Goal: Task Accomplishment & Management: Complete application form

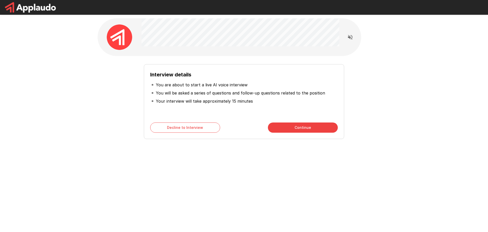
click at [238, 158] on div "Interview details You are about to start a live AI voice interview You will be …" at bounding box center [244, 91] width 305 height 182
click at [302, 126] on button "Continue" at bounding box center [303, 127] width 70 height 10
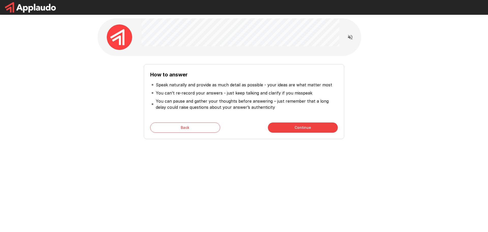
click at [299, 163] on div "How to answer Speak naturally and provide as much detail as possible - your ide…" at bounding box center [244, 91] width 305 height 182
click at [297, 124] on button "Continue" at bounding box center [303, 127] width 70 height 10
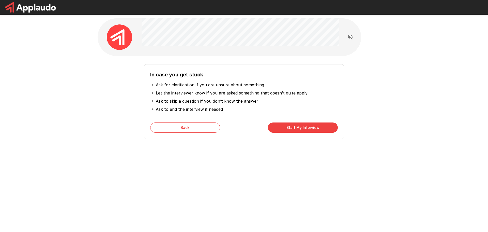
click at [305, 154] on div "In case you get stuck Ask for clarification if you are unsure about something L…" at bounding box center [244, 91] width 305 height 182
click at [295, 129] on button "Start My Interview" at bounding box center [303, 127] width 70 height 10
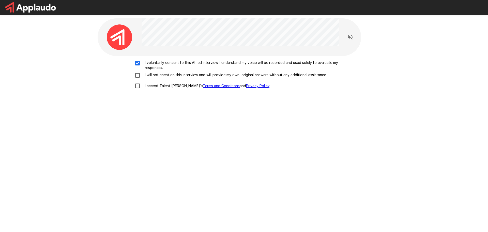
click at [237, 160] on div "I voluntarily consent to this AI-led interview. I understand my voice will be r…" at bounding box center [244, 123] width 293 height 134
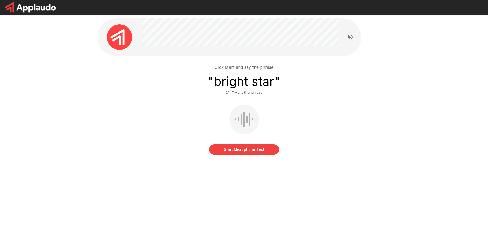
click at [242, 152] on button "Start Microphone Test" at bounding box center [244, 149] width 70 height 10
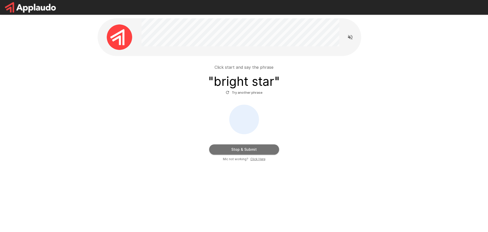
click at [250, 148] on button "Stop & Submit" at bounding box center [244, 149] width 70 height 10
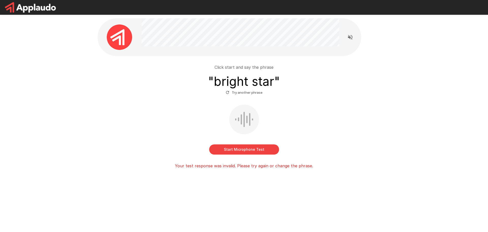
click at [240, 174] on div "Click start and say the phrase " bright star " Try another phrase Start Microph…" at bounding box center [244, 105] width 305 height 211
click at [245, 147] on button "Start Microphone Test" at bounding box center [244, 149] width 70 height 10
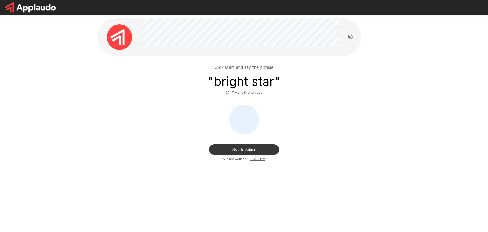
click at [248, 149] on button "Stop & Submit" at bounding box center [244, 149] width 70 height 10
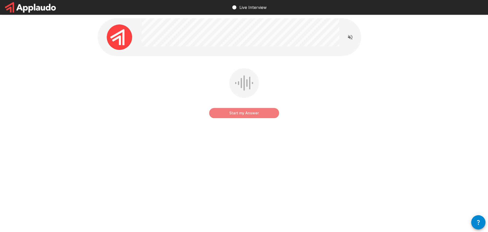
click at [258, 112] on button "Start my Answer" at bounding box center [244, 113] width 70 height 10
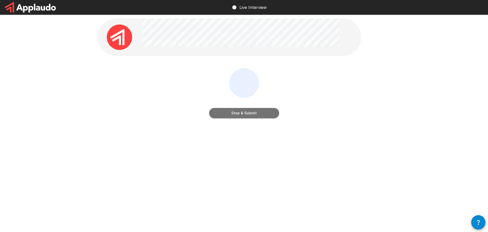
click at [253, 115] on button "Stop & Submit" at bounding box center [244, 113] width 70 height 10
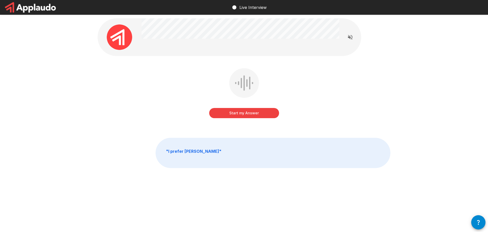
click at [263, 114] on button "Start my Answer" at bounding box center [244, 113] width 70 height 10
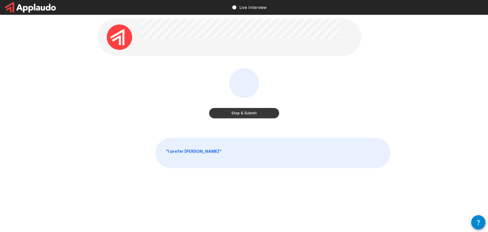
click at [270, 113] on button "Stop & Submit" at bounding box center [244, 113] width 70 height 10
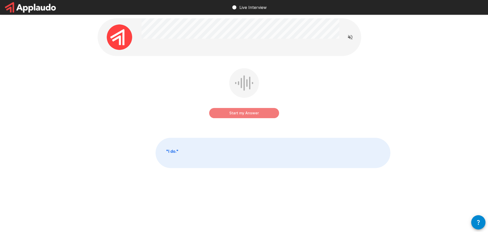
click at [255, 114] on button "Start my Answer" at bounding box center [244, 113] width 70 height 10
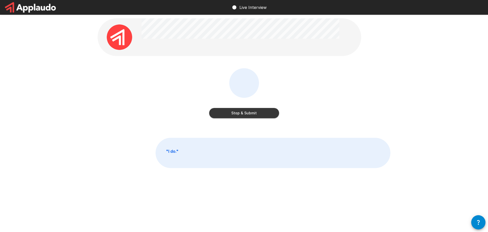
click at [251, 113] on button "Stop & Submit" at bounding box center [244, 113] width 70 height 10
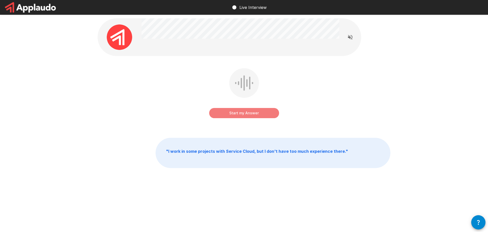
click at [257, 115] on button "Start my Answer" at bounding box center [244, 113] width 70 height 10
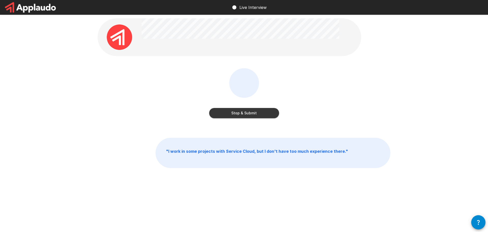
click at [245, 112] on button "Stop & Submit" at bounding box center [244, 113] width 70 height 10
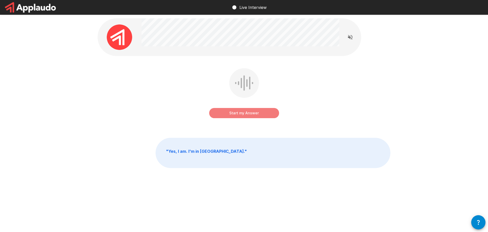
click at [254, 112] on button "Start my Answer" at bounding box center [244, 113] width 70 height 10
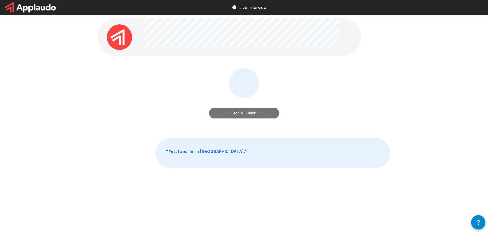
click at [236, 111] on button "Stop & Submit" at bounding box center [244, 113] width 70 height 10
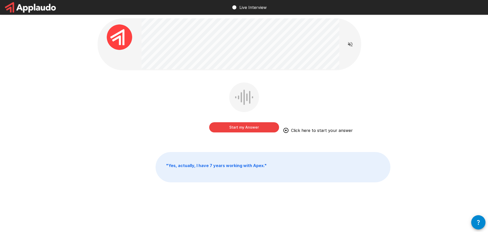
click at [260, 128] on button "Start my Answer" at bounding box center [244, 127] width 70 height 10
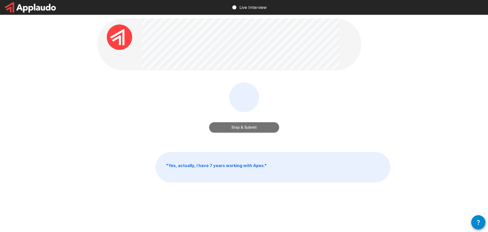
click at [267, 126] on button "Stop & Submit" at bounding box center [244, 127] width 70 height 10
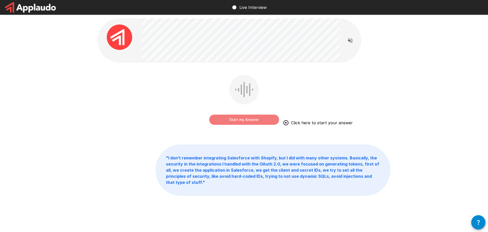
click at [251, 122] on button "Start my Answer" at bounding box center [244, 119] width 70 height 10
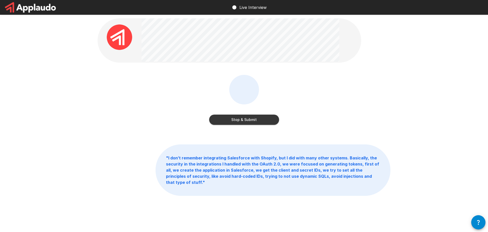
click at [251, 118] on button "Stop & Submit" at bounding box center [244, 119] width 70 height 10
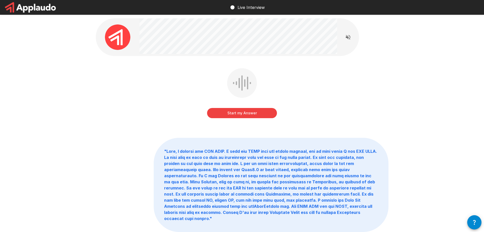
click at [265, 115] on button "Start my Answer" at bounding box center [242, 113] width 70 height 10
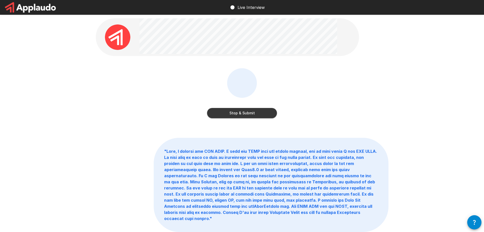
click at [259, 115] on button "Stop & Submit" at bounding box center [242, 113] width 70 height 10
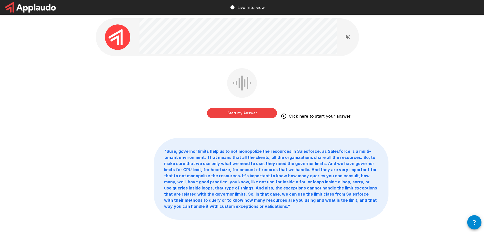
click at [248, 112] on button "Start my Answer" at bounding box center [242, 113] width 70 height 10
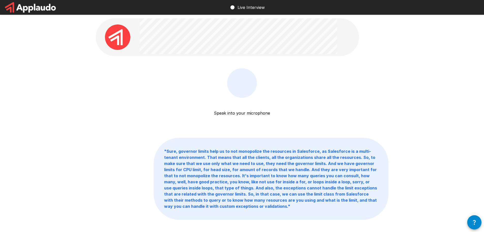
click at [367, 82] on div "Speak into your microphone Stop & Submit" at bounding box center [242, 96] width 293 height 57
click at [253, 114] on button "Stop & Submit" at bounding box center [242, 113] width 70 height 10
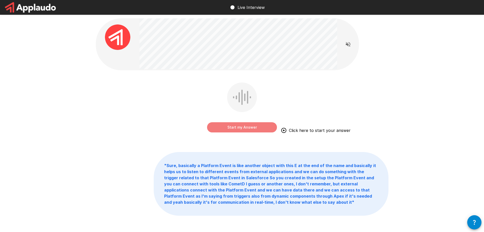
click at [238, 125] on button "Start my Answer" at bounding box center [242, 127] width 70 height 10
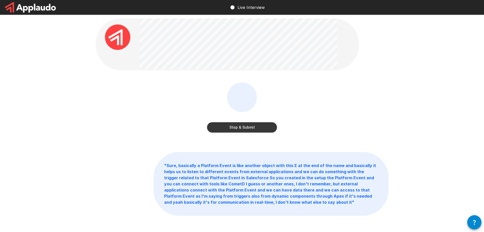
click at [252, 128] on button "Stop & Submit" at bounding box center [242, 127] width 70 height 10
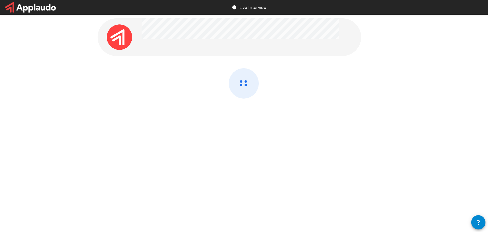
click at [403, 97] on div at bounding box center [244, 83] width 488 height 166
click at [302, 76] on div at bounding box center [244, 96] width 293 height 57
drag, startPoint x: 245, startPoint y: 73, endPoint x: 290, endPoint y: 98, distance: 51.8
click at [266, 53] on div at bounding box center [244, 83] width 305 height 166
click at [296, 107] on div at bounding box center [244, 96] width 293 height 57
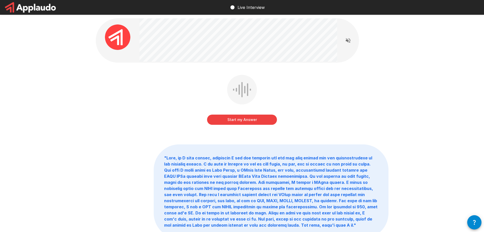
click at [264, 118] on button "Start my Answer" at bounding box center [242, 119] width 70 height 10
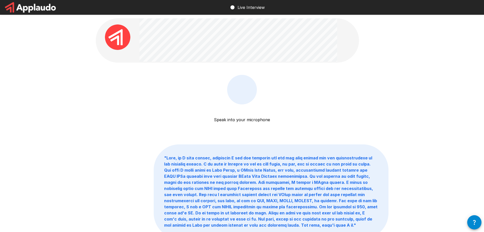
click at [400, 88] on div "Speak into your microphone Stop & Submit " "" at bounding box center [242, 139] width 484 height 279
click at [251, 122] on button "Stop & Submit" at bounding box center [242, 119] width 70 height 10
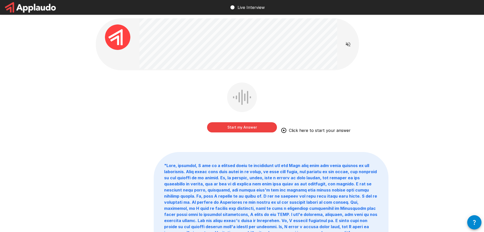
click at [242, 126] on button "Start my Answer" at bounding box center [242, 127] width 70 height 10
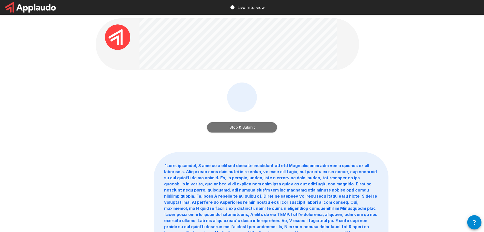
click at [254, 130] on button "Stop & Submit" at bounding box center [242, 127] width 70 height 10
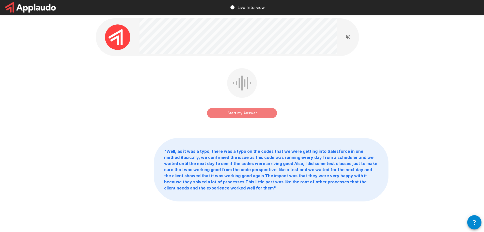
click at [249, 113] on button "Start my Answer" at bounding box center [242, 113] width 70 height 10
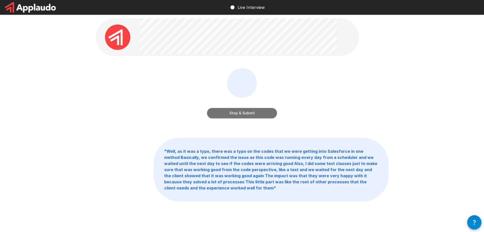
click at [258, 116] on button "Stop & Submit" at bounding box center [242, 113] width 70 height 10
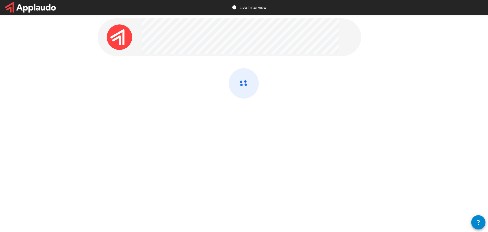
click at [393, 63] on div at bounding box center [244, 83] width 305 height 166
click at [404, 64] on div at bounding box center [244, 83] width 488 height 166
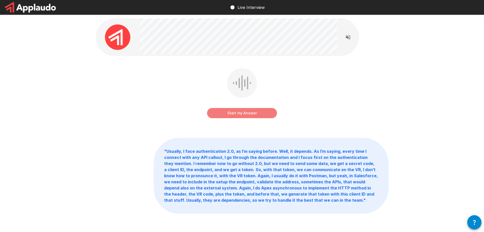
click at [231, 115] on button "Start my Answer" at bounding box center [242, 113] width 70 height 10
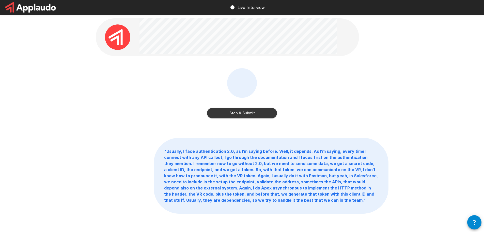
click at [359, 89] on div "Stop & Submit" at bounding box center [242, 96] width 293 height 57
click at [319, 116] on div "Stop & Submit" at bounding box center [242, 96] width 293 height 57
click at [318, 117] on div "Stop & Submit" at bounding box center [242, 96] width 293 height 57
click at [261, 114] on button "Stop & Submit" at bounding box center [242, 113] width 70 height 10
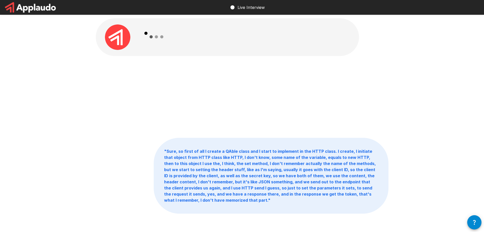
click at [422, 59] on div "" Sure, so first of all I create a QAble class and I start to implement in the …" at bounding box center [242, 127] width 484 height 254
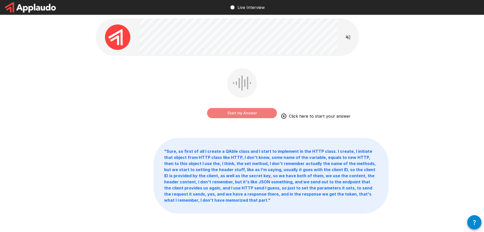
click at [264, 110] on button "Start my Answer" at bounding box center [242, 113] width 70 height 10
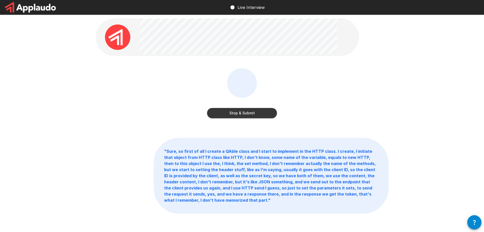
click at [255, 113] on button "Stop & Submit" at bounding box center [242, 113] width 70 height 10
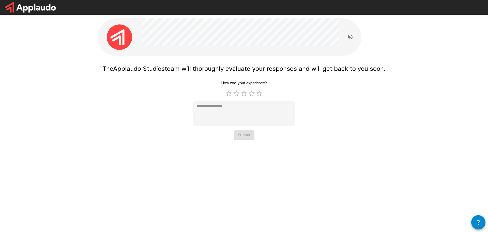
click at [165, 100] on div "The Applaudo Studios team will thoroughly evaluate your responses and will get …" at bounding box center [243, 101] width 283 height 78
drag, startPoint x: 244, startPoint y: 136, endPoint x: 70, endPoint y: 124, distance: 174.4
click at [135, 146] on div "The Applaudo Studios team will thoroughly evaluate your responses and will get …" at bounding box center [244, 80] width 305 height 160
click at [62, 114] on div "The Applaudo Studios team will thoroughly evaluate your responses and will get …" at bounding box center [244, 80] width 488 height 160
click at [66, 80] on div "The Applaudo Studios team will thoroughly evaluate your responses and will get …" at bounding box center [244, 80] width 488 height 160
